Goal: Transaction & Acquisition: Book appointment/travel/reservation

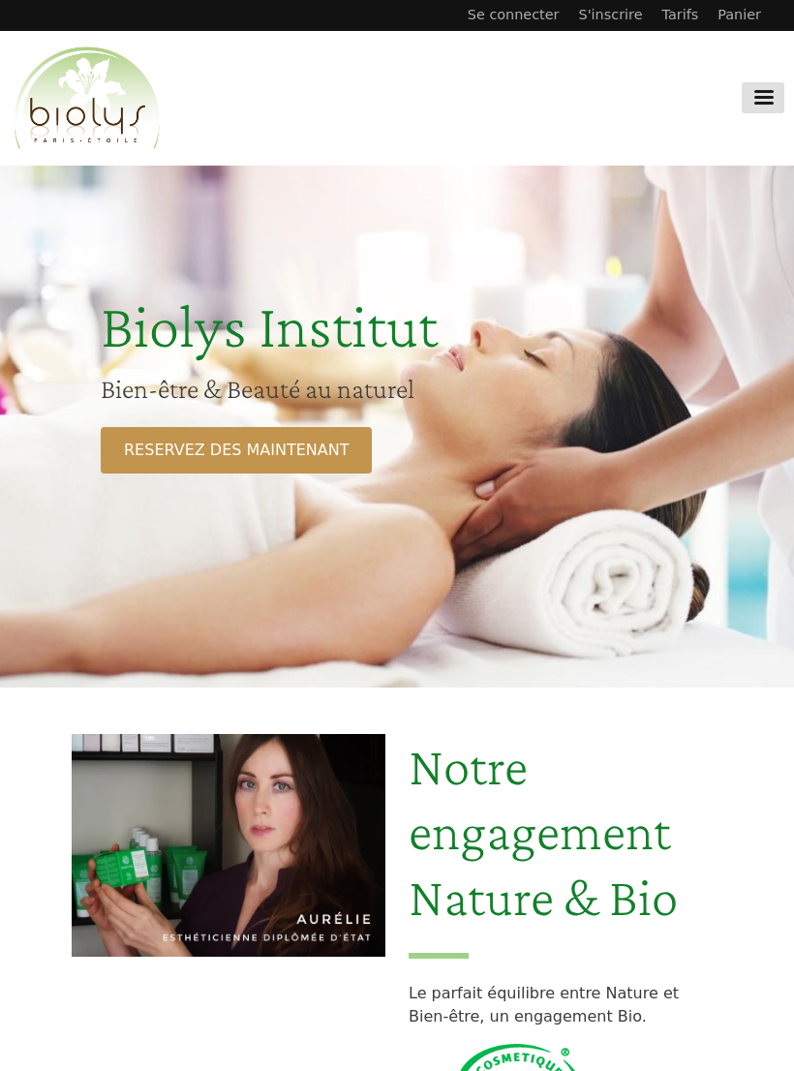
click at [258, 440] on link "RESERVEZ DES MAINTENANT" at bounding box center [236, 450] width 271 height 46
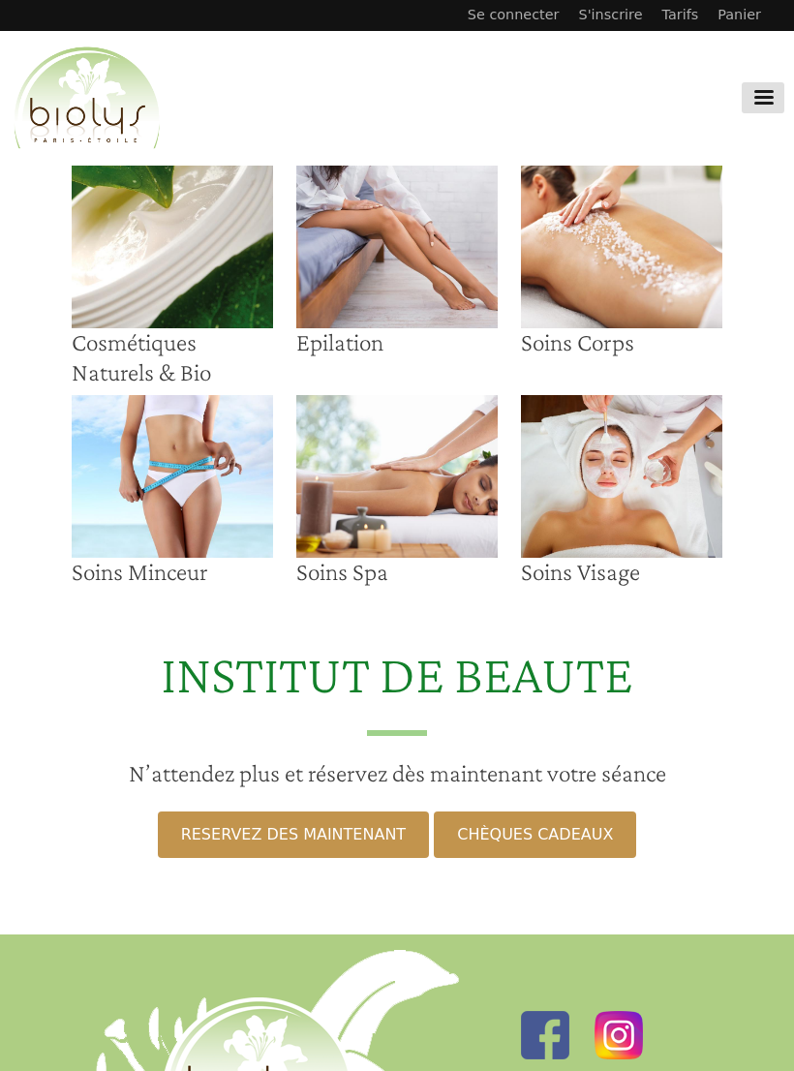
click at [408, 468] on img at bounding box center [396, 476] width 201 height 163
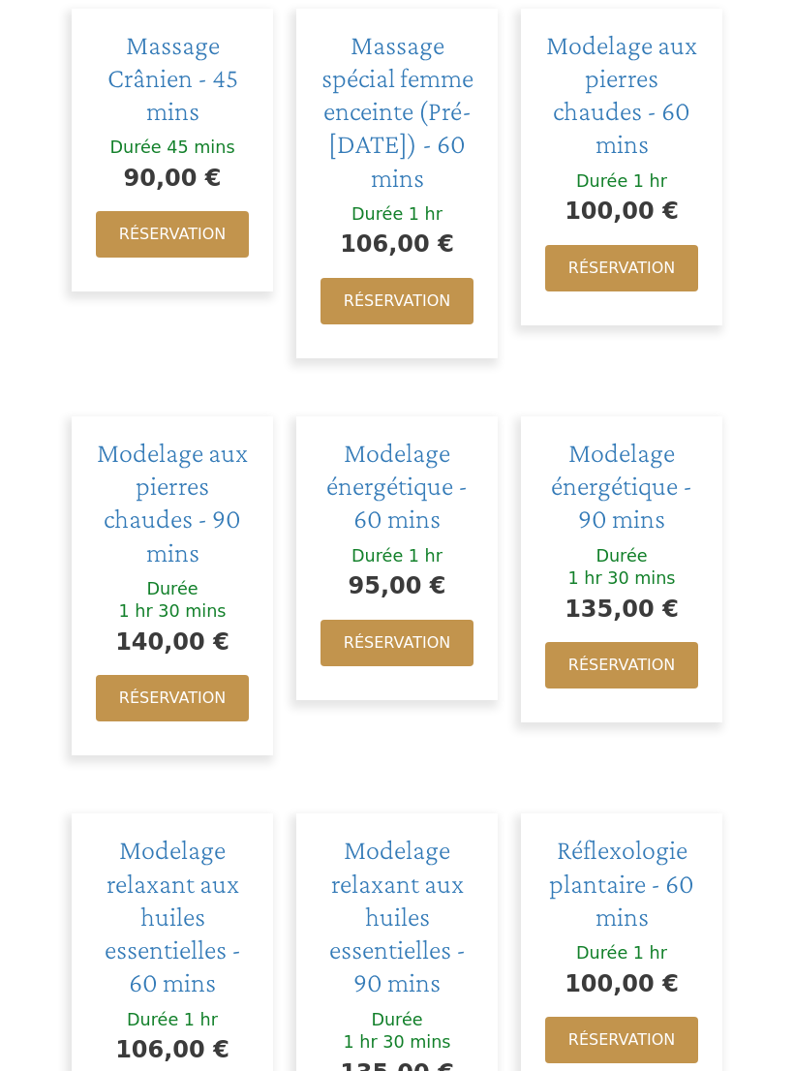
scroll to position [1736, 0]
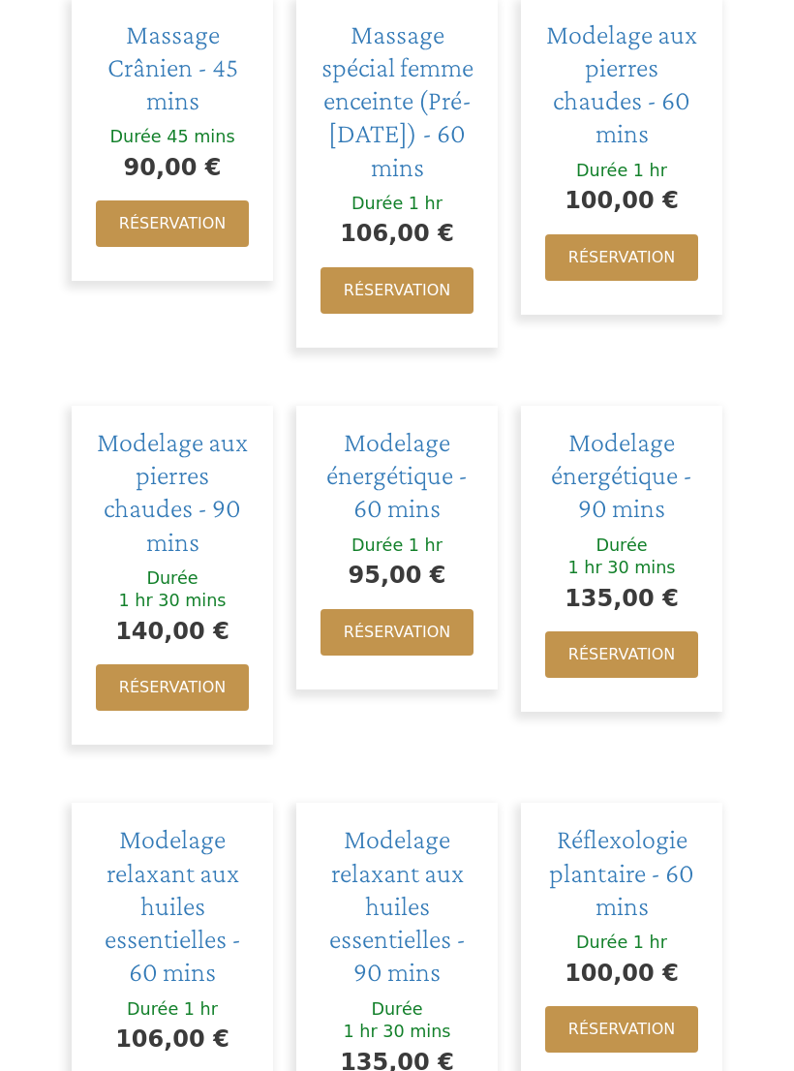
click at [396, 610] on link "Réservation" at bounding box center [396, 633] width 153 height 46
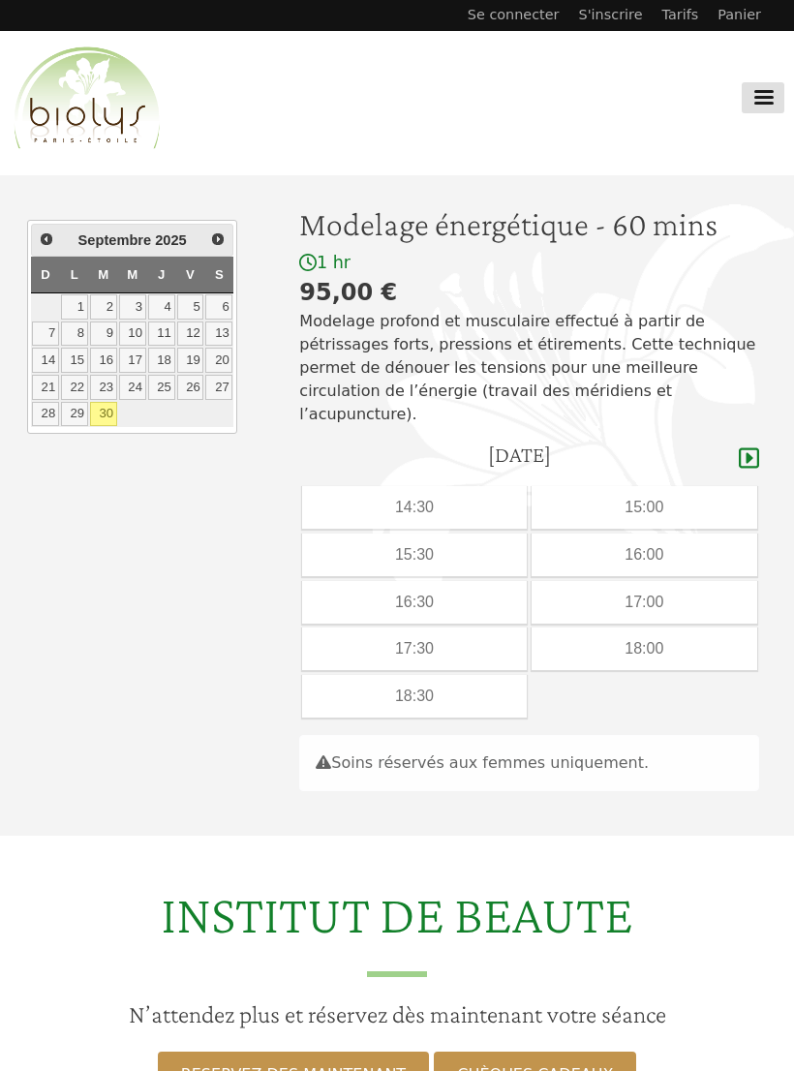
click at [744, 446] on icon at bounding box center [749, 457] width 20 height 23
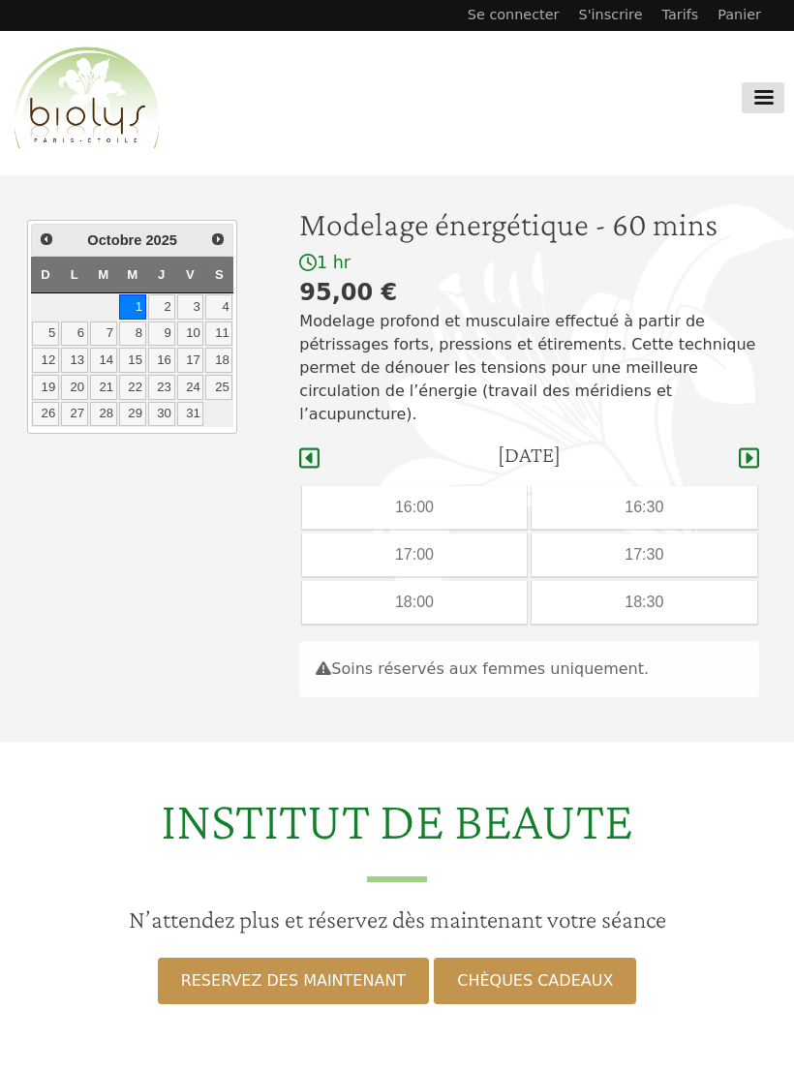
click at [638, 486] on div "16:30" at bounding box center [644, 507] width 226 height 43
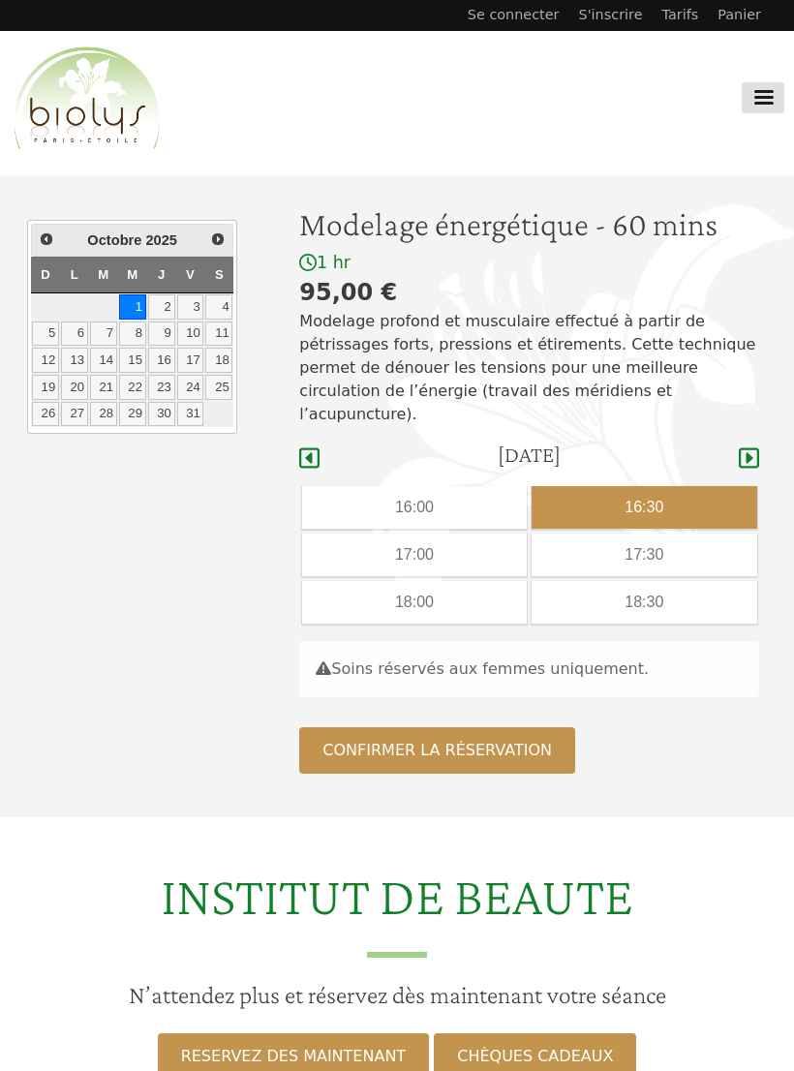
click at [532, 727] on button "Confirmer la réservation" at bounding box center [437, 750] width 276 height 46
click at [504, 727] on button "Confirmer la réservation" at bounding box center [437, 750] width 276 height 46
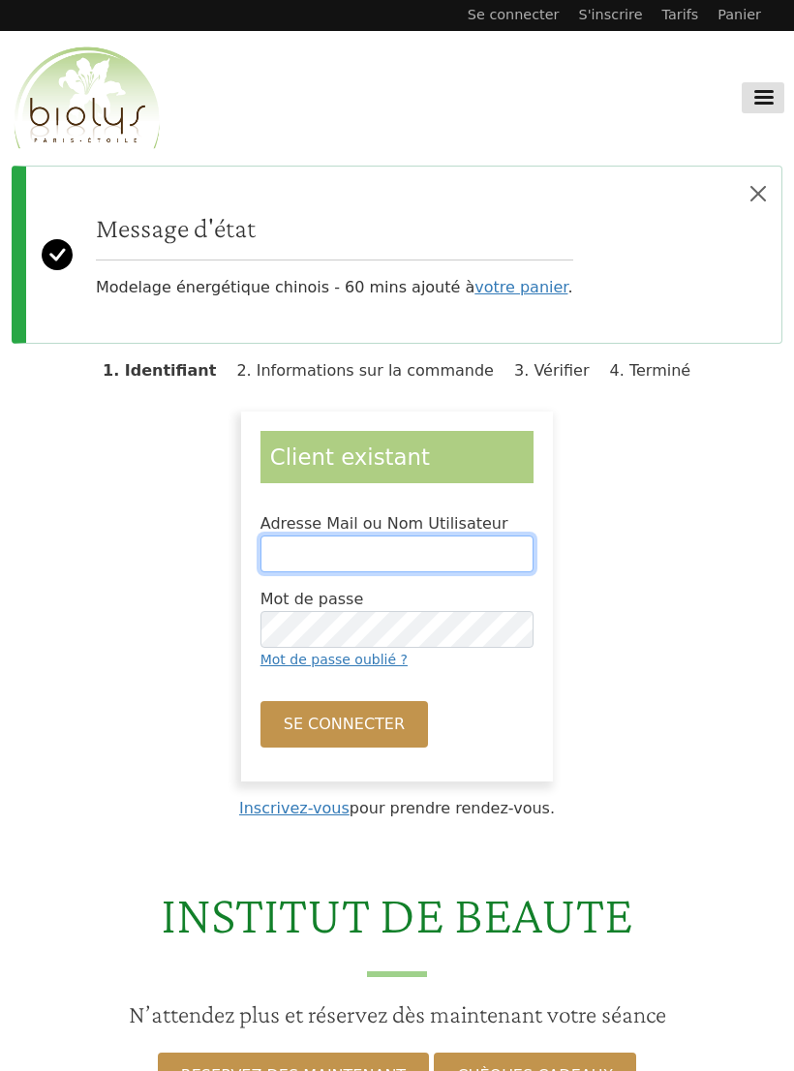
type input "**********"
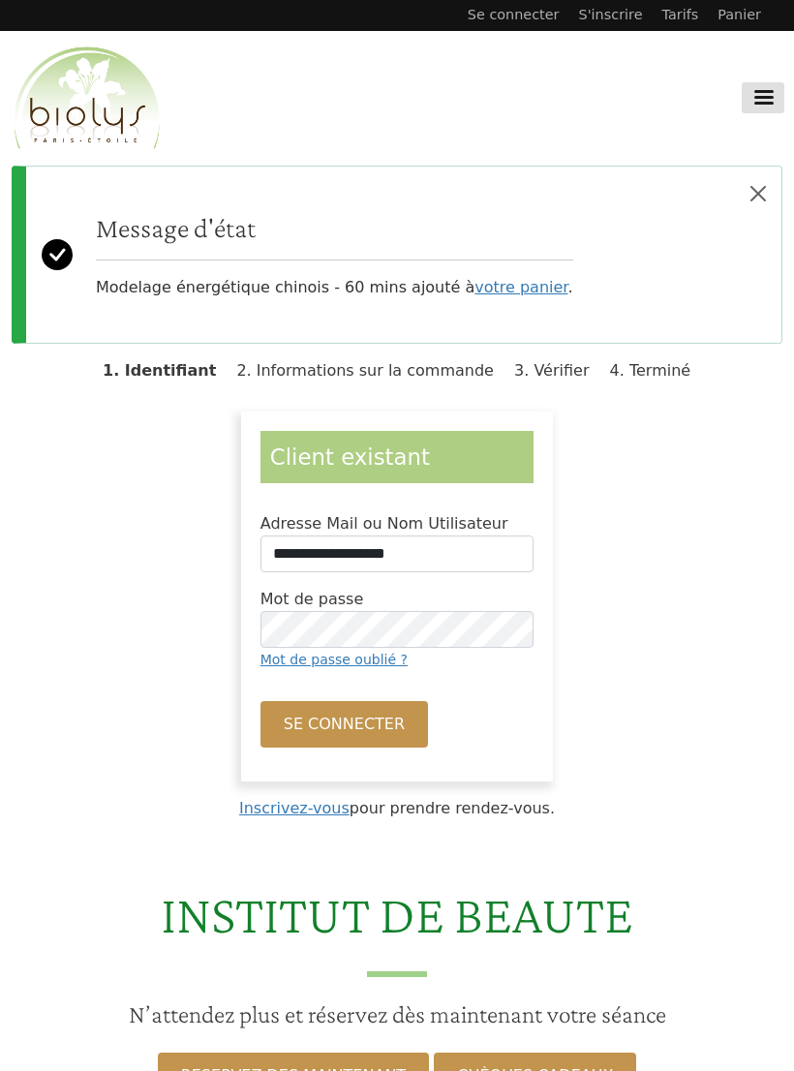
click at [341, 723] on button "Se connecter" at bounding box center [343, 724] width 167 height 46
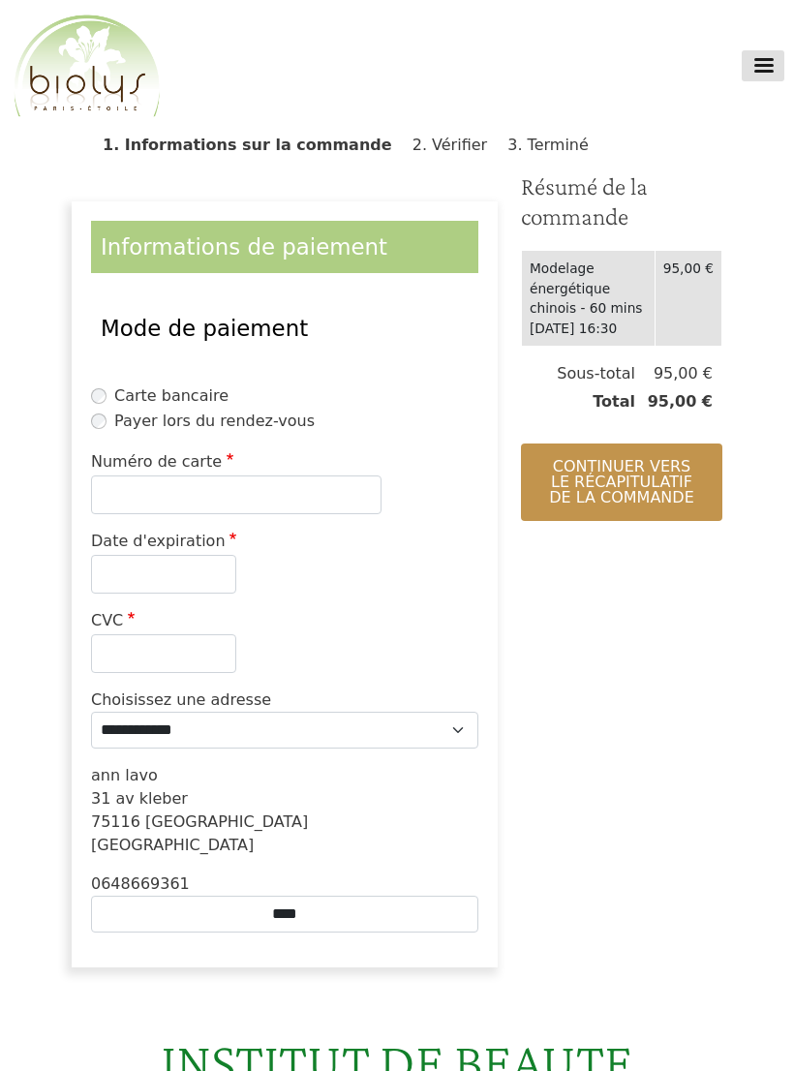
scroll to position [32, 0]
